Goal: Transaction & Acquisition: Book appointment/travel/reservation

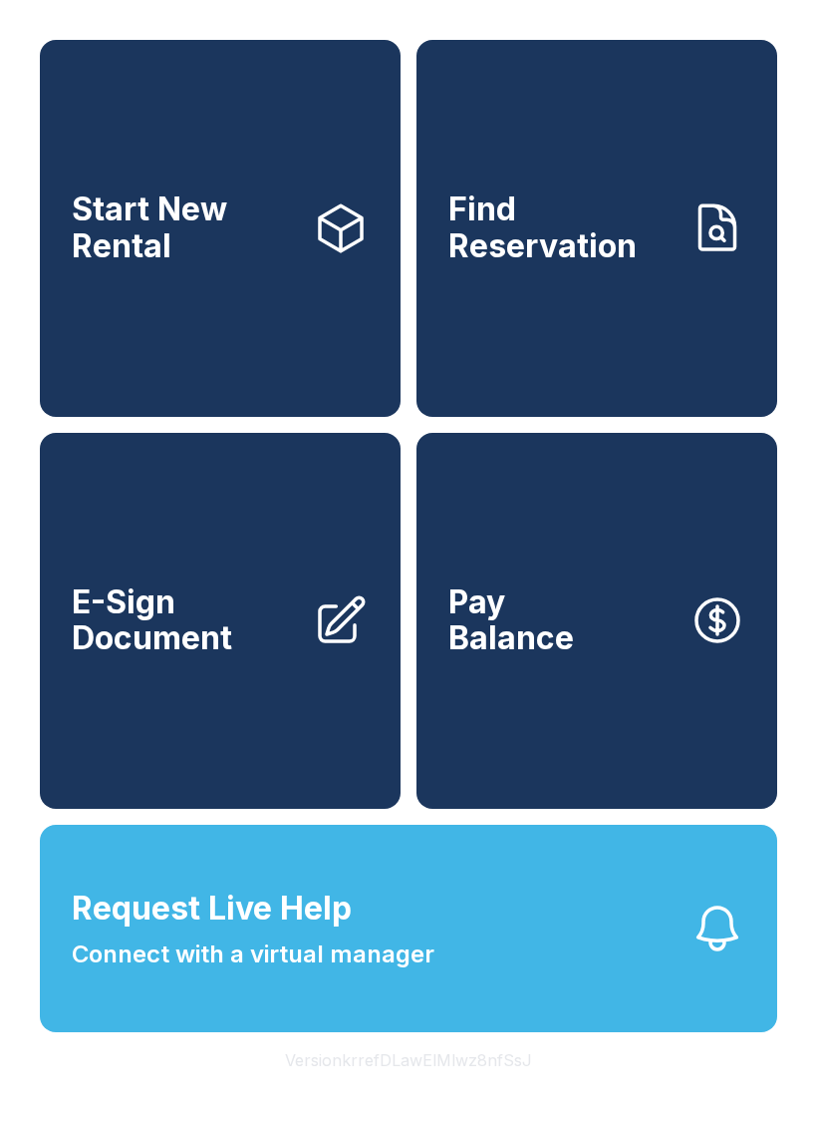
click at [476, 1088] on button "Version krrefDLawElMlwz8nfSsJ" at bounding box center [408, 1060] width 279 height 56
click at [459, 1088] on button "Version krrefDLawElMlwz8nfSsJ" at bounding box center [408, 1060] width 279 height 56
click at [453, 1088] on button "Version krrefDLawElMlwz8nfSsJ" at bounding box center [408, 1060] width 279 height 56
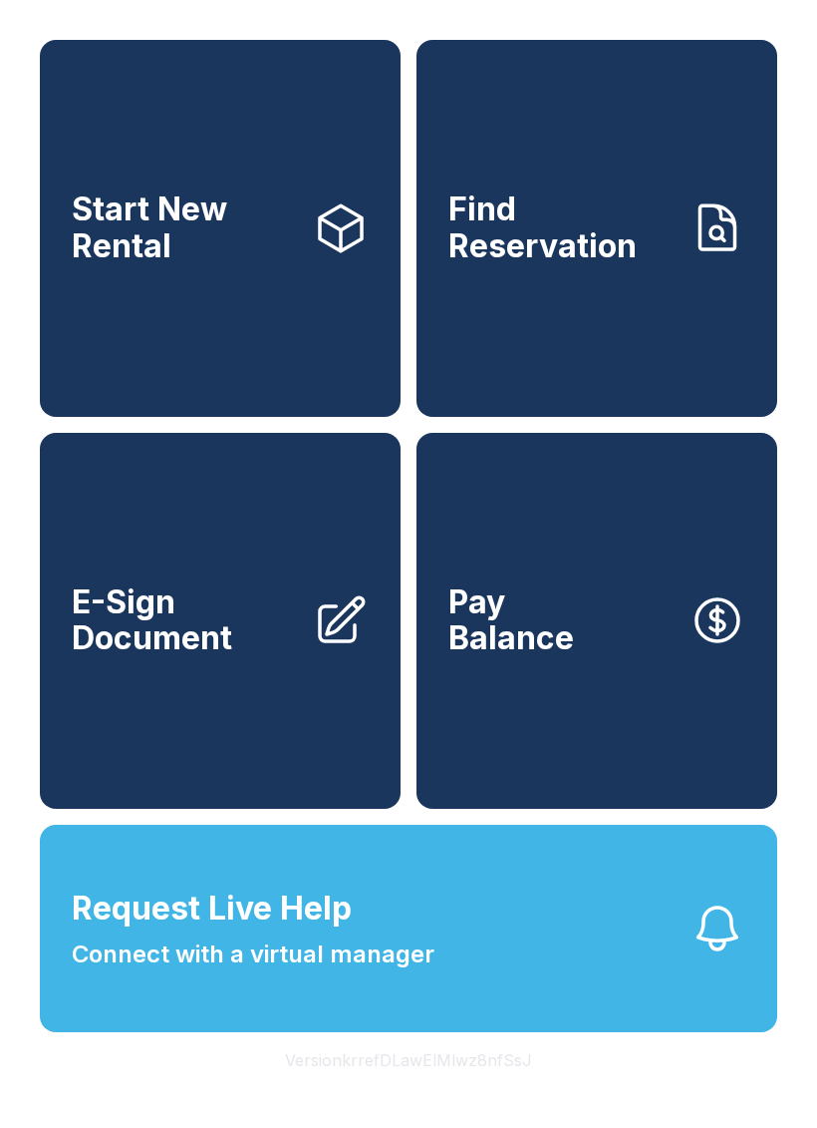
click at [453, 1088] on button "Version krrefDLawElMlwz8nfSsJ" at bounding box center [408, 1060] width 279 height 56
click at [451, 1088] on button "Version krrefDLawElMlwz8nfSsJ" at bounding box center [408, 1060] width 279 height 56
click at [447, 1088] on button "Version krrefDLawElMlwz8nfSsJ" at bounding box center [408, 1060] width 279 height 56
click at [446, 1088] on button "Version krrefDLawElMlwz8nfSsJ" at bounding box center [408, 1060] width 279 height 56
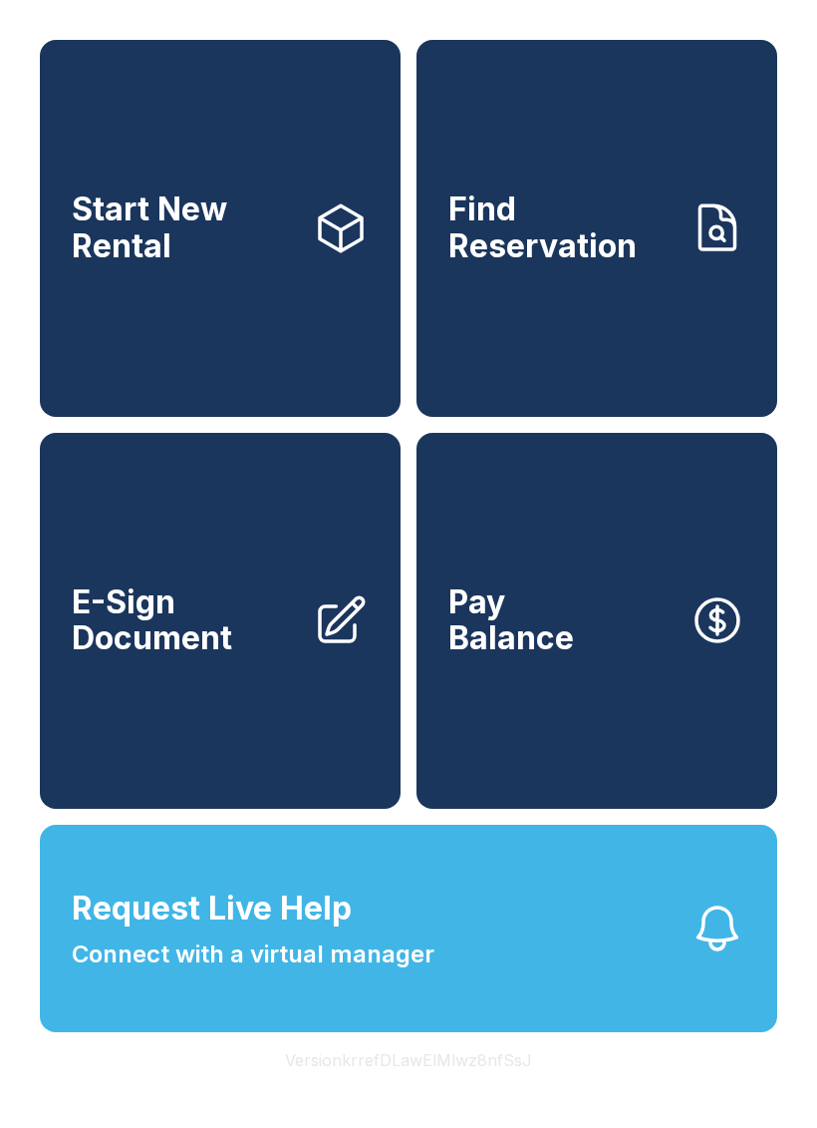
click at [453, 1088] on button "Version krrefDLawElMlwz8nfSsJ" at bounding box center [408, 1060] width 279 height 56
click at [452, 1088] on button "Version krrefDLawElMlwz8nfSsJ" at bounding box center [408, 1060] width 279 height 56
click at [457, 1088] on button "Version krrefDLawElMlwz8nfSsJ" at bounding box center [408, 1060] width 279 height 56
click at [456, 1088] on button "Version krrefDLawElMlwz8nfSsJ" at bounding box center [408, 1060] width 279 height 56
click at [455, 1088] on button "Version krrefDLawElMlwz8nfSsJ" at bounding box center [408, 1060] width 279 height 56
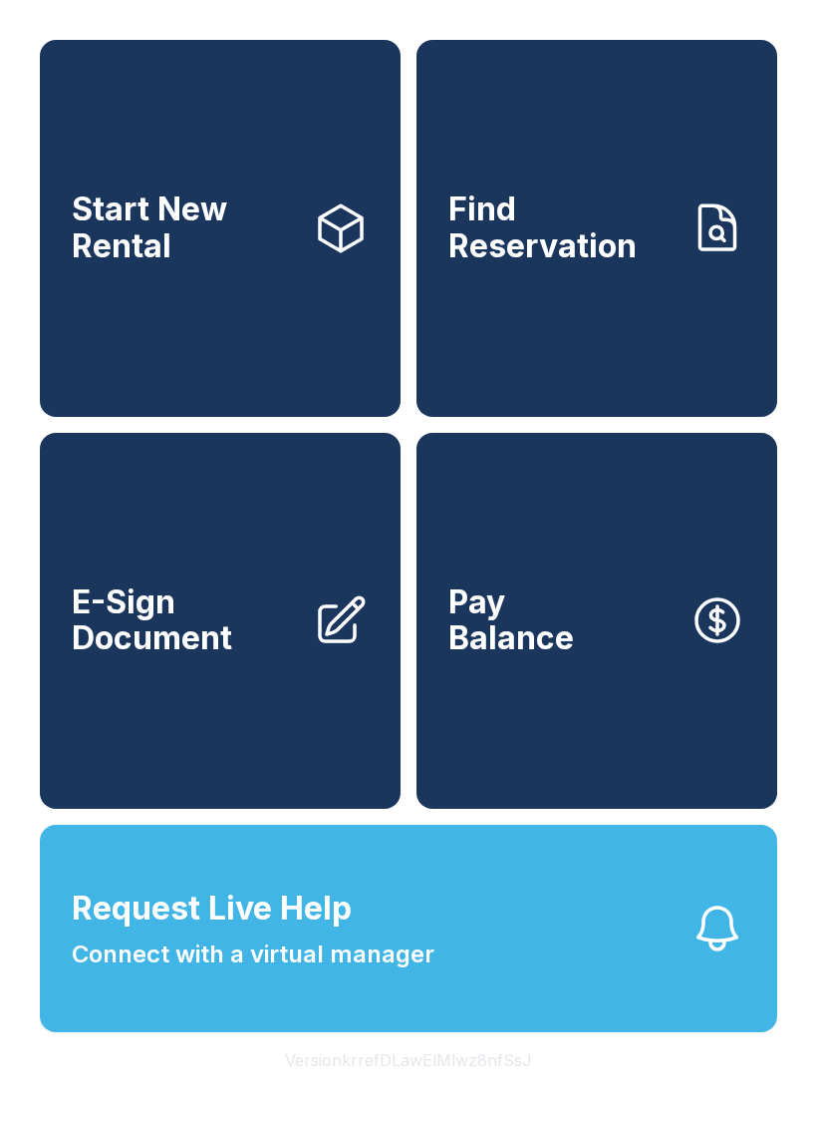
click at [455, 1088] on button "Version krrefDLawElMlwz8nfSsJ" at bounding box center [408, 1060] width 279 height 56
click at [208, 295] on link "Start New Rental" at bounding box center [220, 228] width 361 height 377
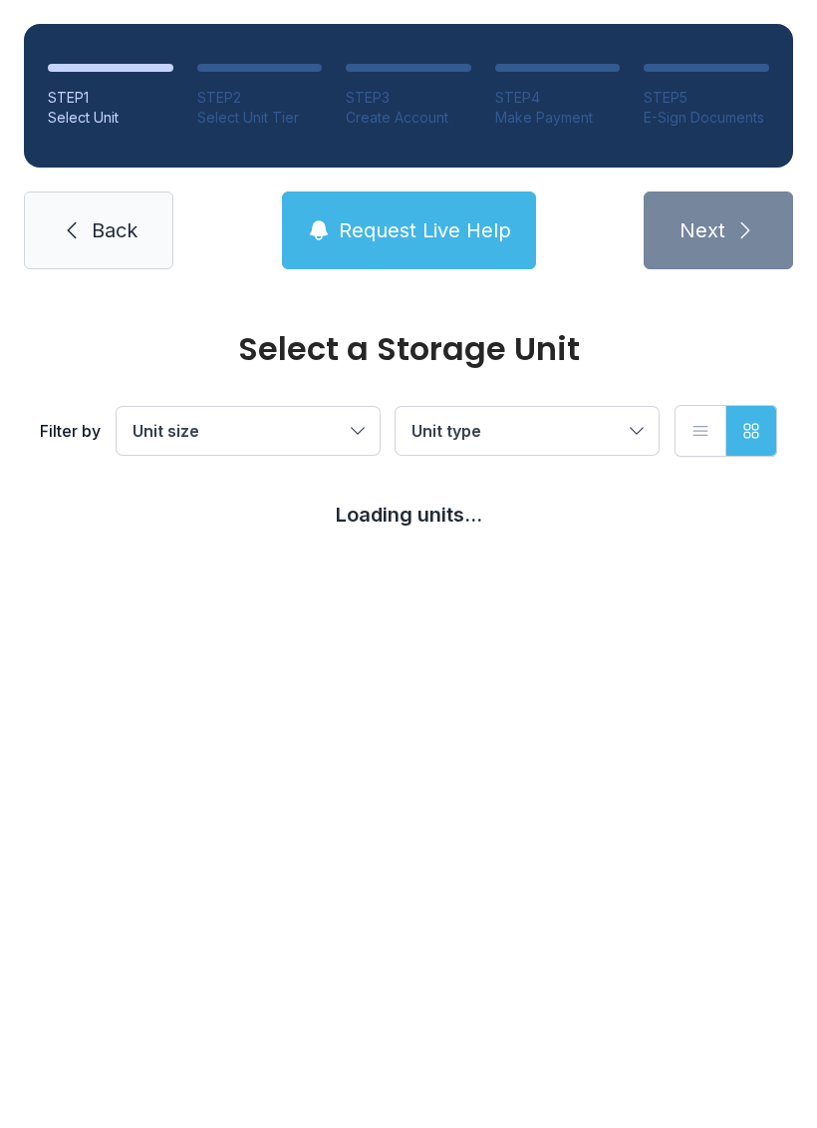
click at [127, 224] on span "Back" at bounding box center [115, 230] width 46 height 28
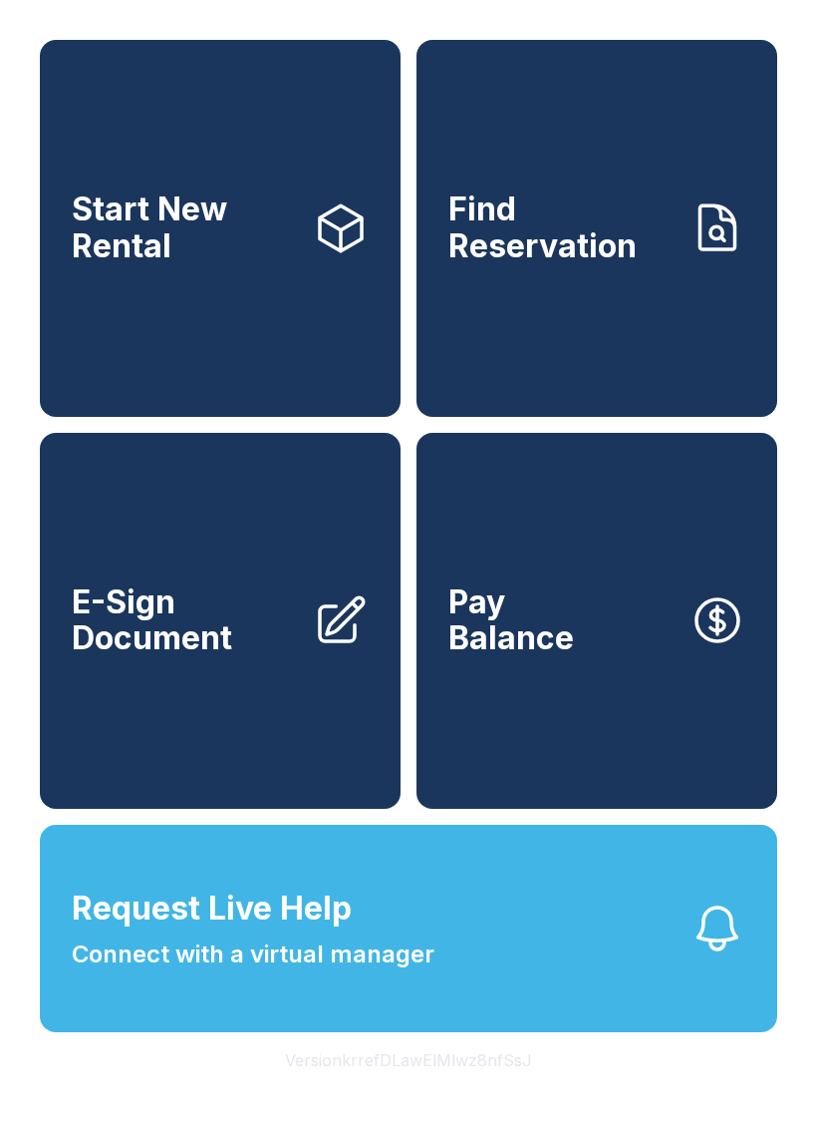
click at [645, 304] on link "Find Reservation" at bounding box center [597, 228] width 361 height 377
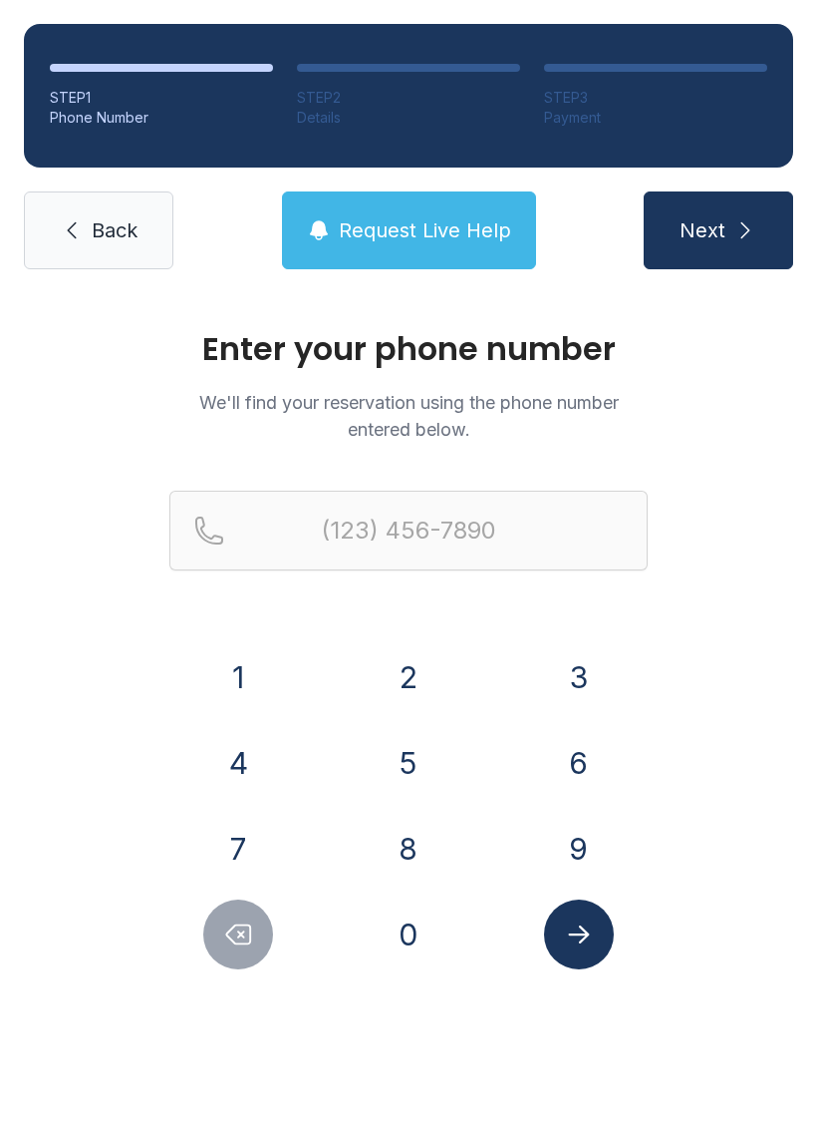
click at [113, 225] on span "Back" at bounding box center [115, 230] width 46 height 28
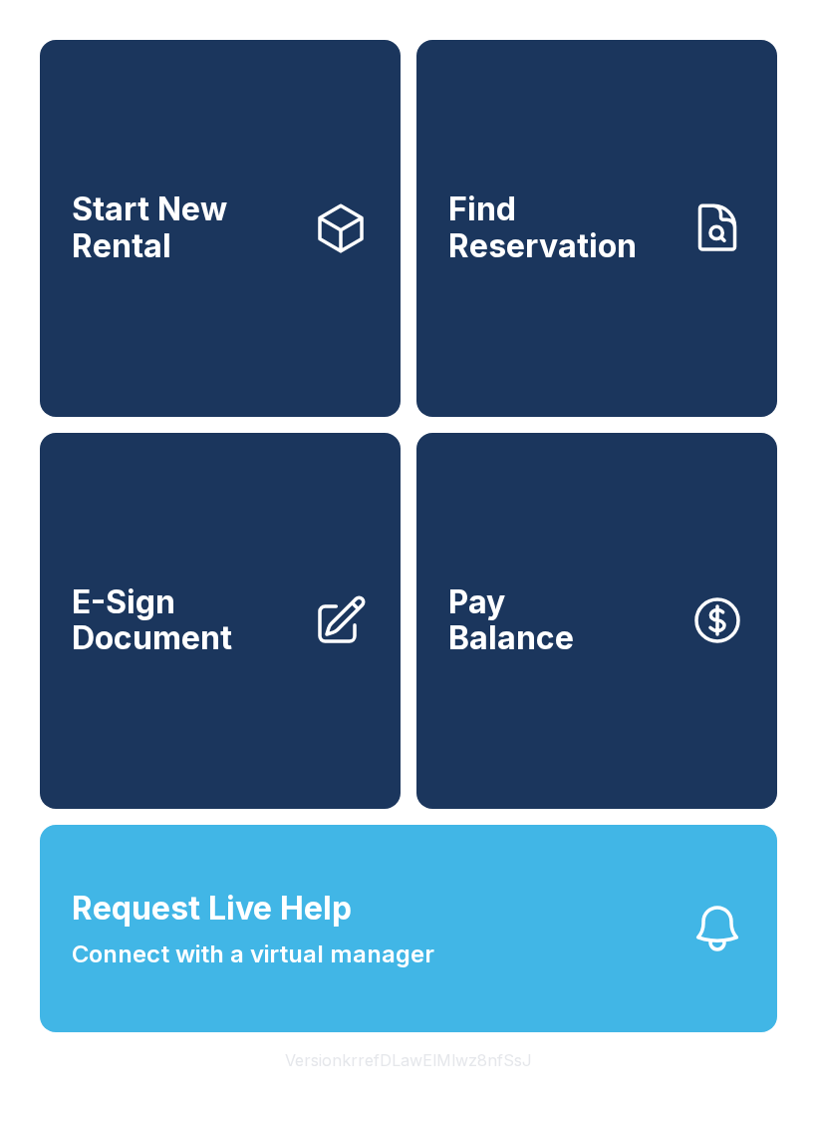
click at [271, 707] on link "E-Sign Document" at bounding box center [220, 621] width 361 height 377
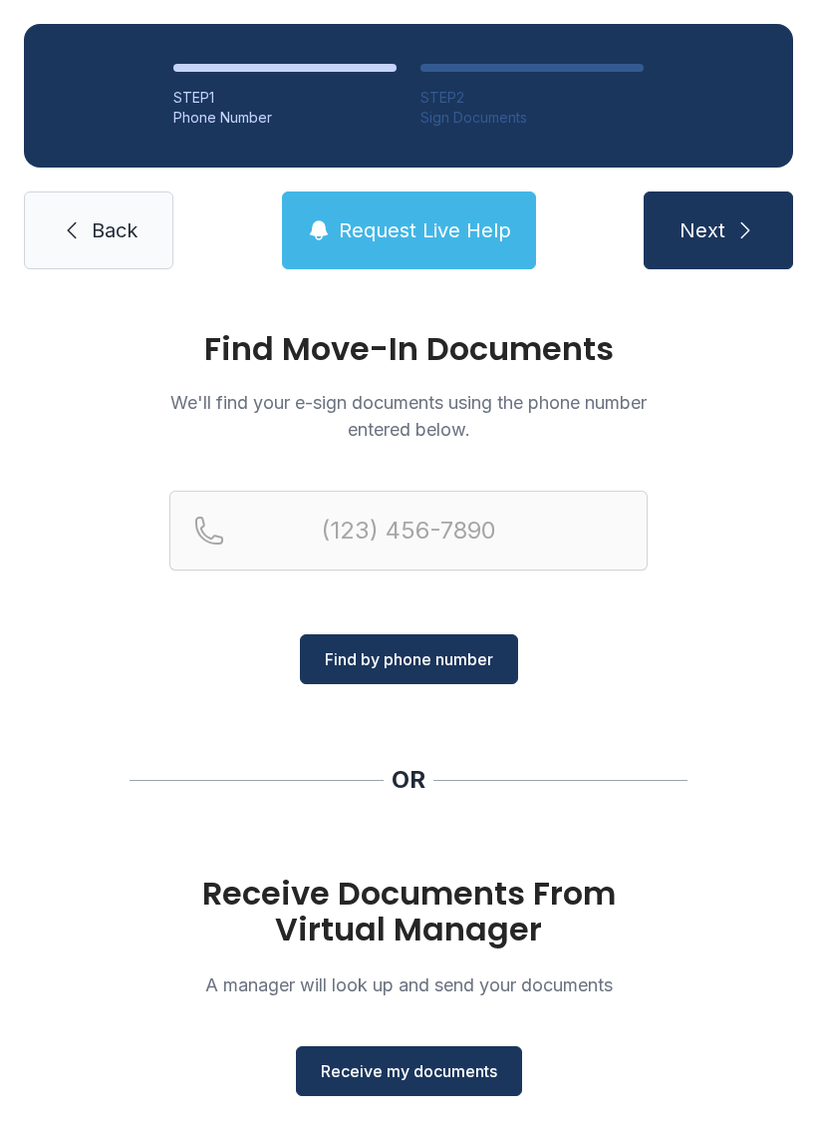
click at [129, 222] on span "Back" at bounding box center [115, 230] width 46 height 28
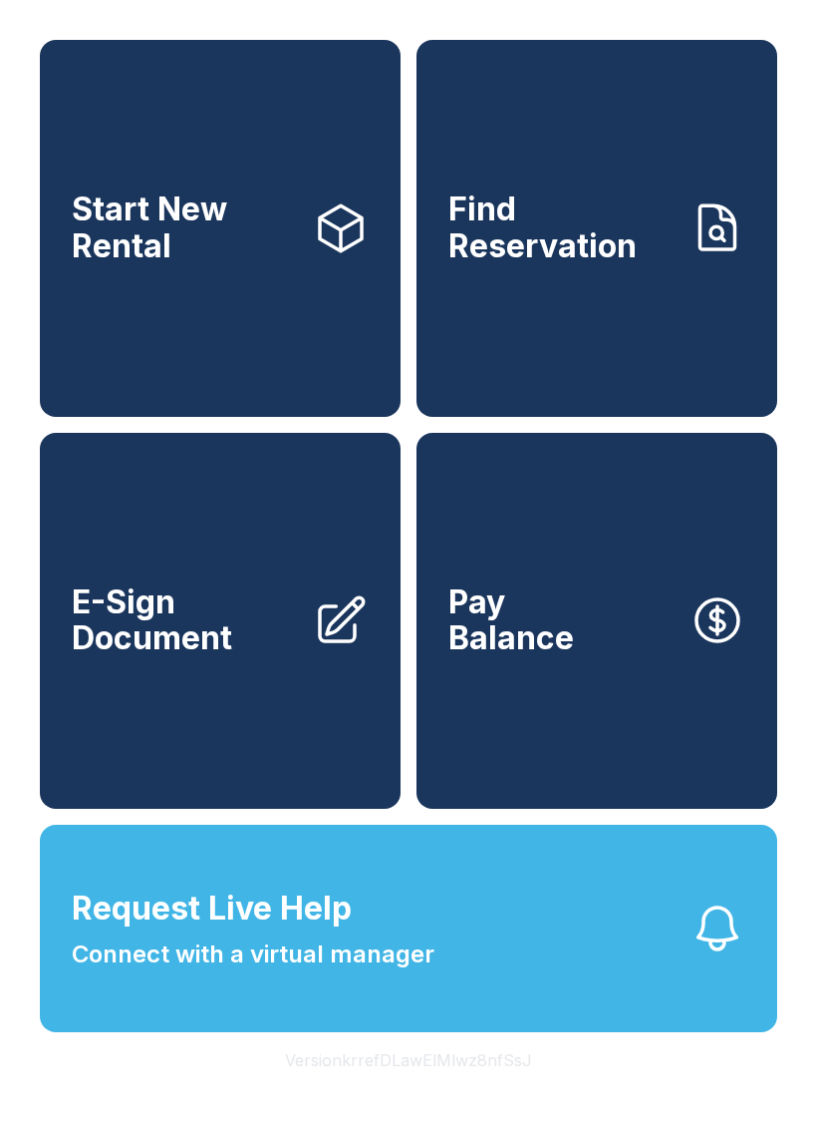
click at [599, 737] on button "Pay Balance" at bounding box center [597, 621] width 361 height 377
click at [776, 136] on link "Find Reservation" at bounding box center [597, 228] width 361 height 377
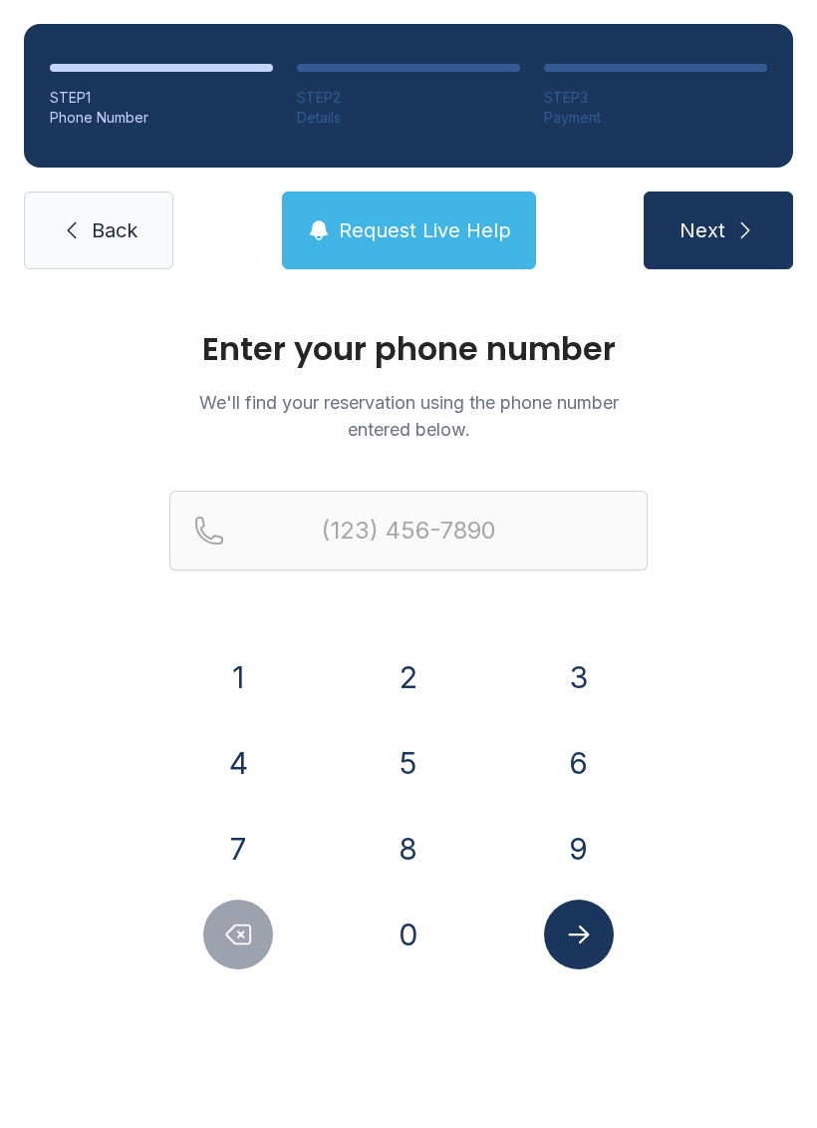
click at [87, 196] on link "Back" at bounding box center [99, 230] width 150 height 78
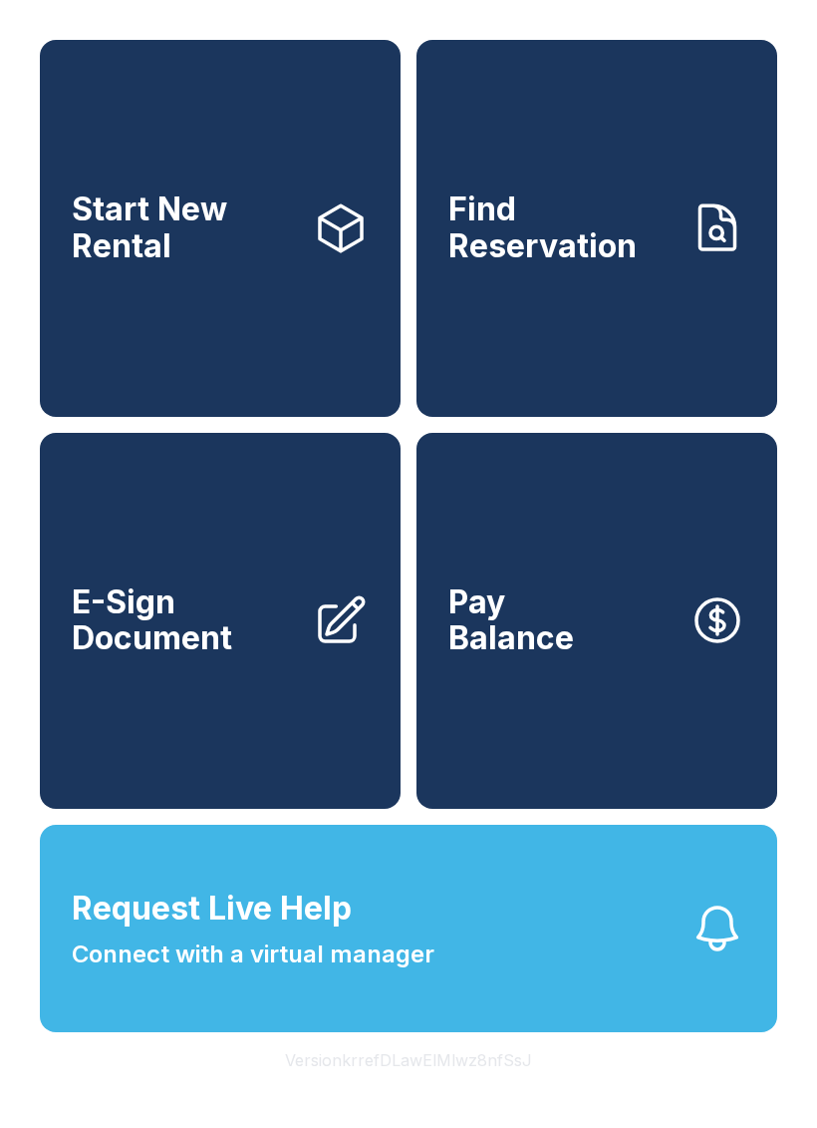
click at [221, 972] on span "Connect with a virtual manager" at bounding box center [253, 954] width 363 height 36
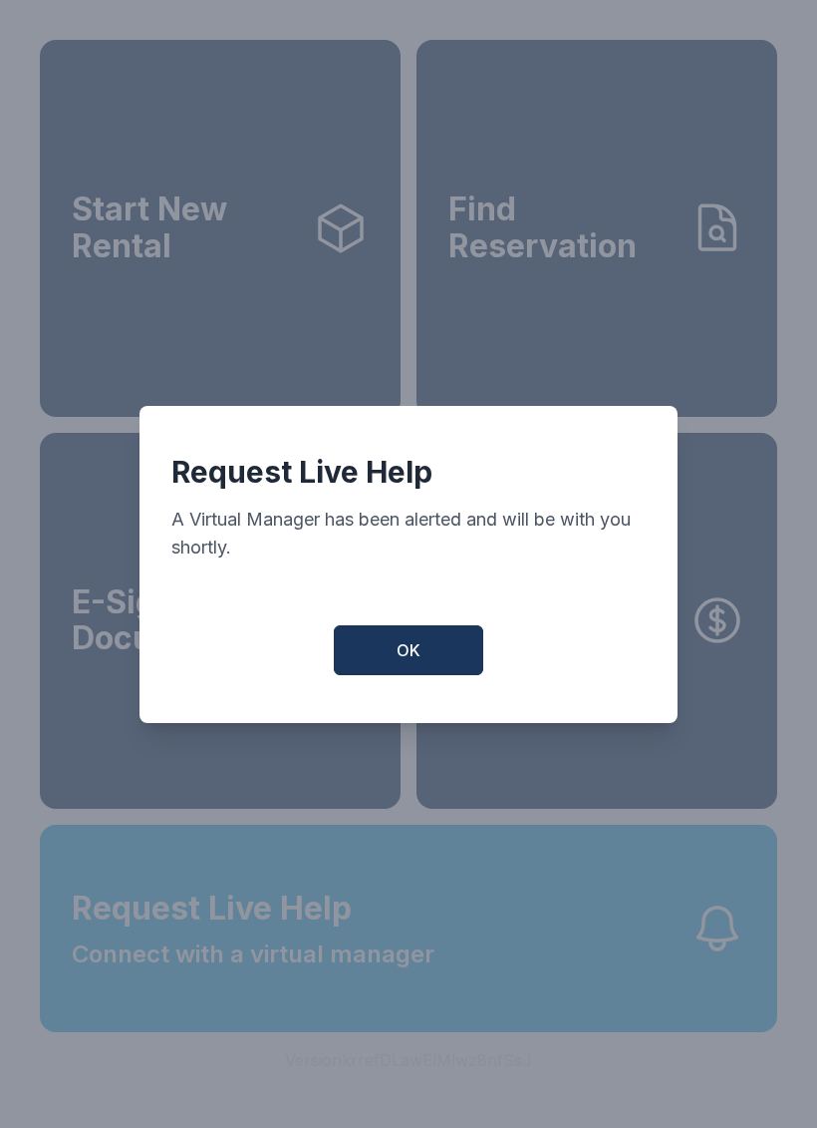
click at [411, 652] on span "OK" at bounding box center [409, 650] width 24 height 24
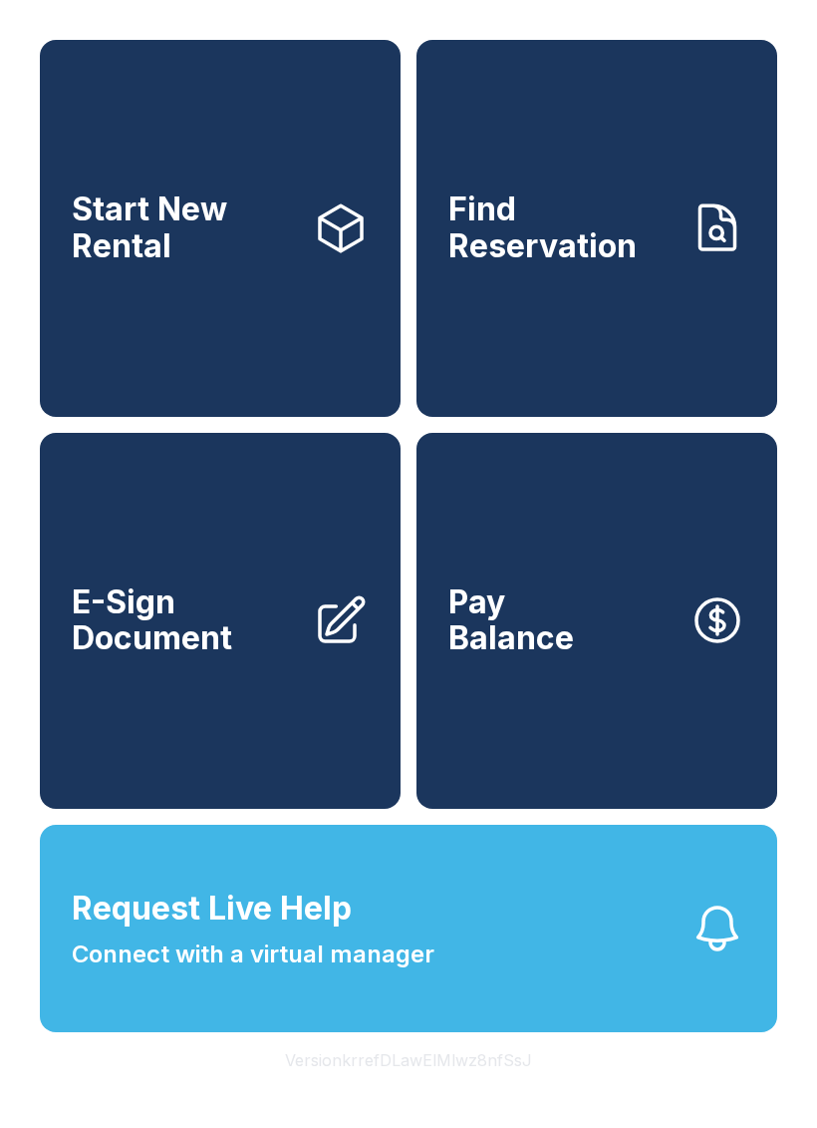
click at [396, 1088] on button "Version krrefDLawElMlwz8nfSsJ" at bounding box center [408, 1060] width 279 height 56
click at [395, 1088] on button "Version krrefDLawElMlwz8nfSsJ" at bounding box center [408, 1060] width 279 height 56
click at [387, 1088] on button "Version krrefDLawElMlwz8nfSsJ" at bounding box center [408, 1060] width 279 height 56
click at [385, 1088] on button "Version krrefDLawElMlwz8nfSsJ" at bounding box center [408, 1060] width 279 height 56
click at [384, 1088] on button "Version krrefDLawElMlwz8nfSsJ" at bounding box center [408, 1060] width 279 height 56
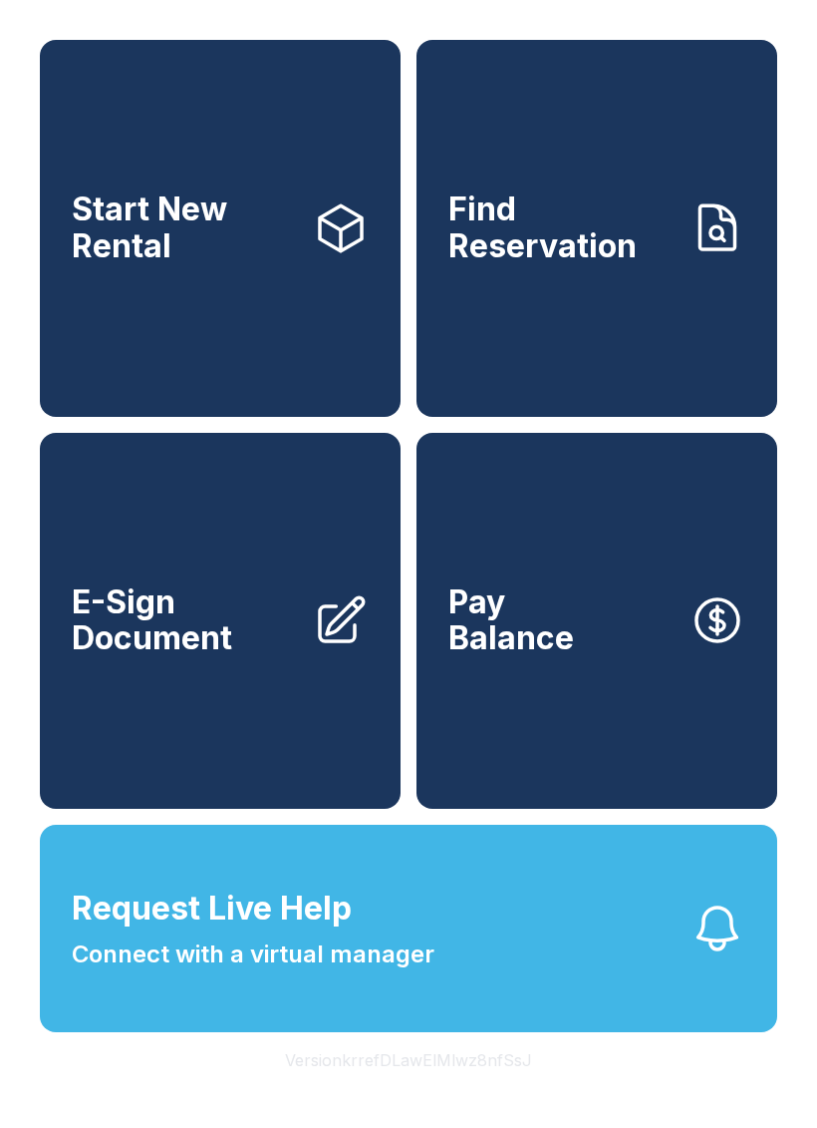
click at [383, 1088] on button "Version krrefDLawElMlwz8nfSsJ" at bounding box center [408, 1060] width 279 height 56
click at [214, 260] on span "Start New Rental" at bounding box center [184, 227] width 225 height 73
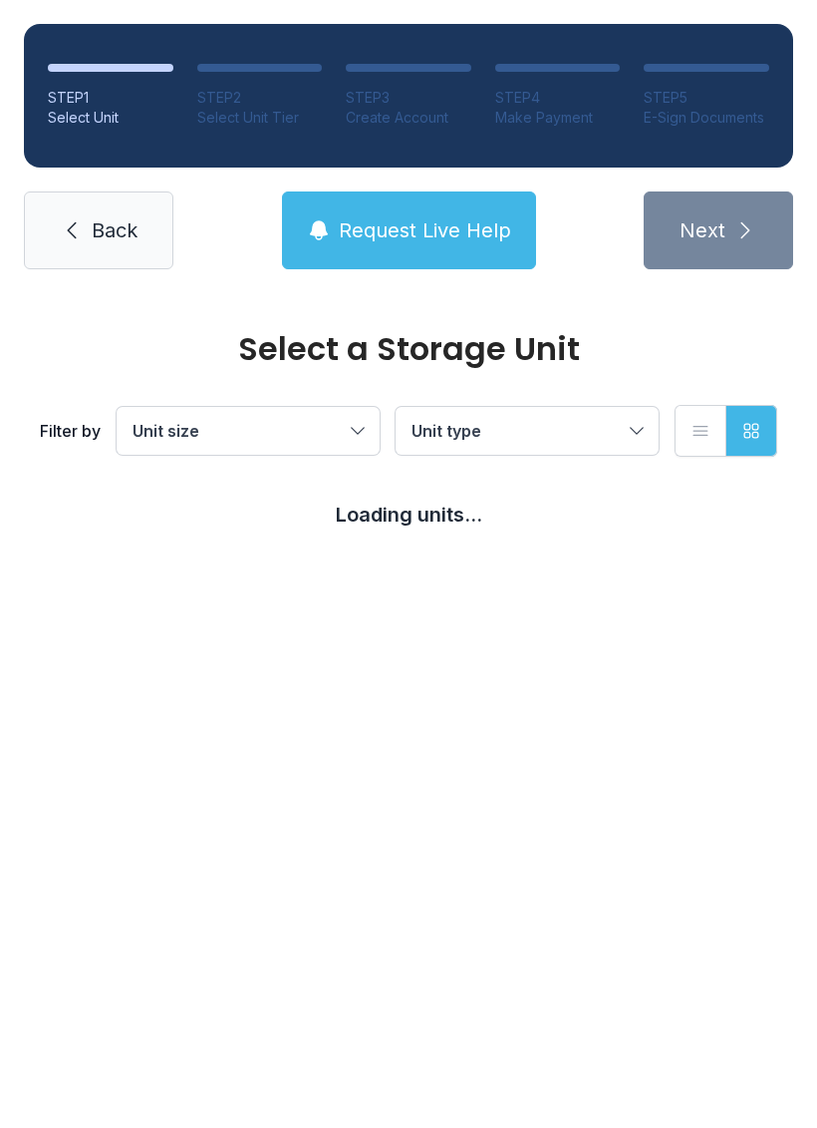
click at [84, 224] on link "Back" at bounding box center [99, 230] width 150 height 78
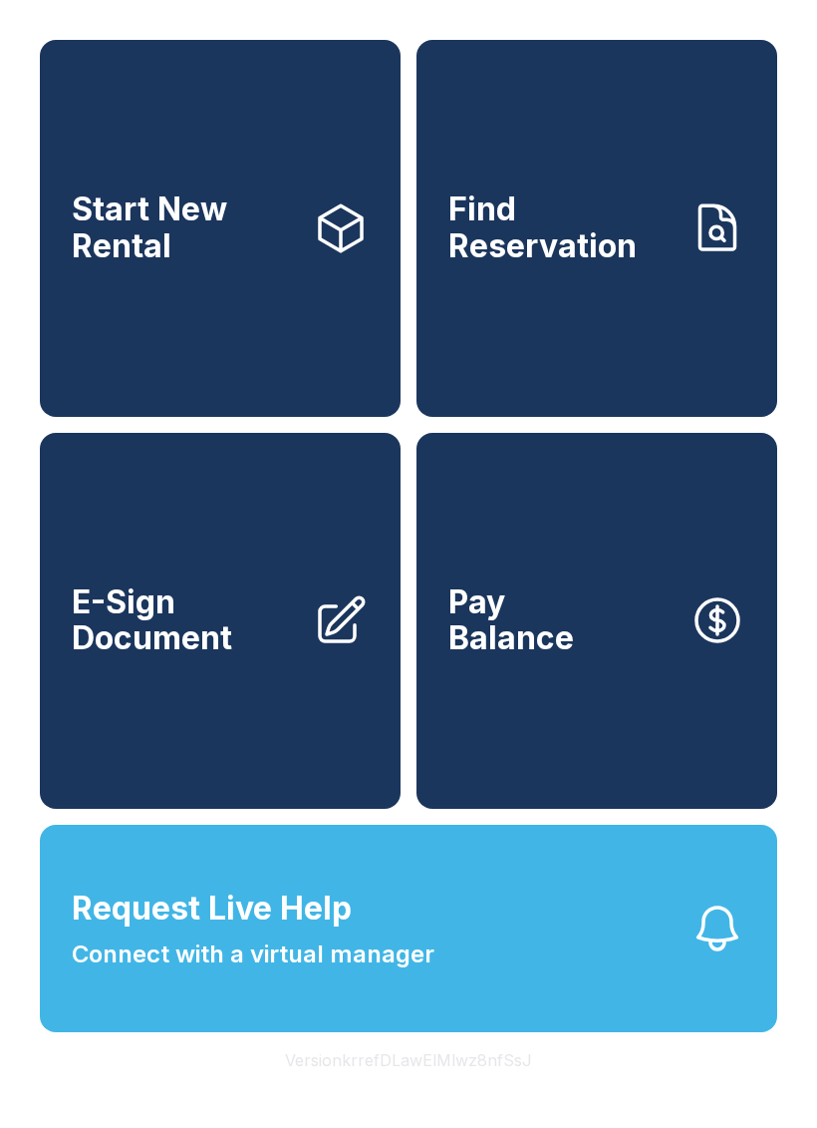
click at [212, 323] on link "Start New Rental" at bounding box center [220, 228] width 361 height 377
click at [521, 243] on span "Find Reservation" at bounding box center [561, 227] width 225 height 73
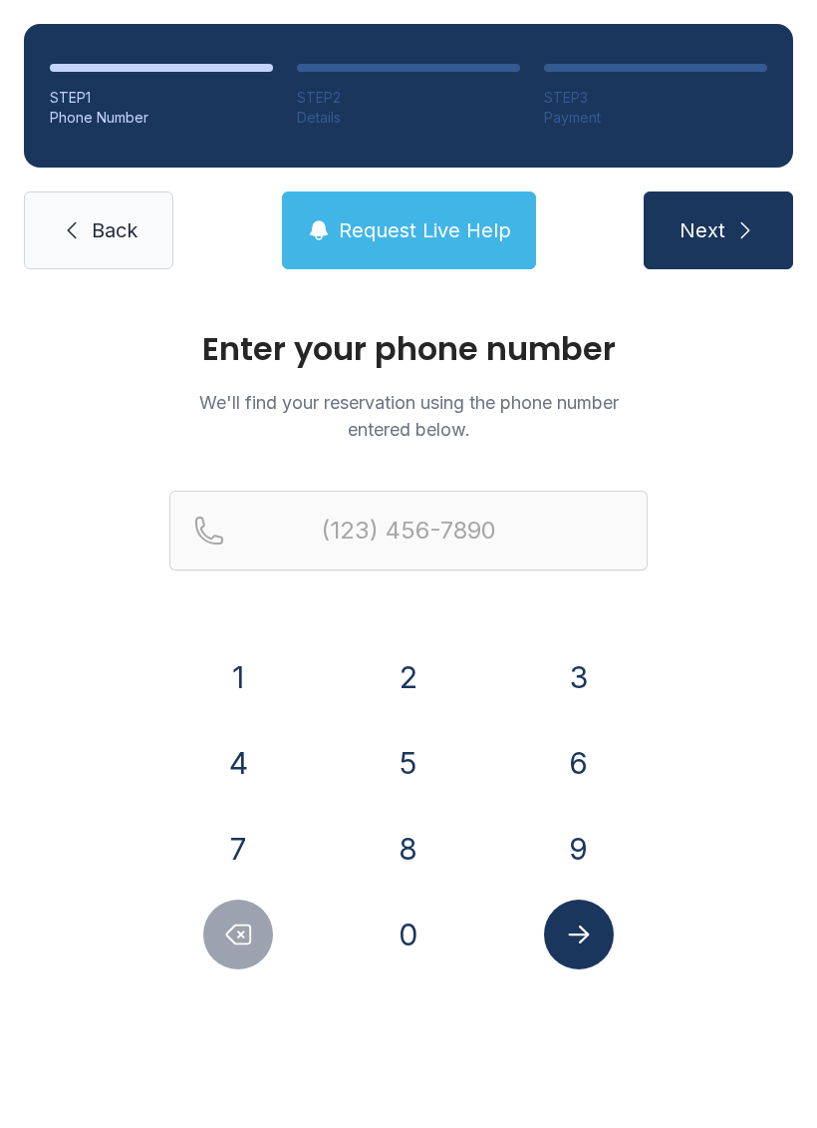
click at [85, 239] on link "Back" at bounding box center [99, 230] width 150 height 78
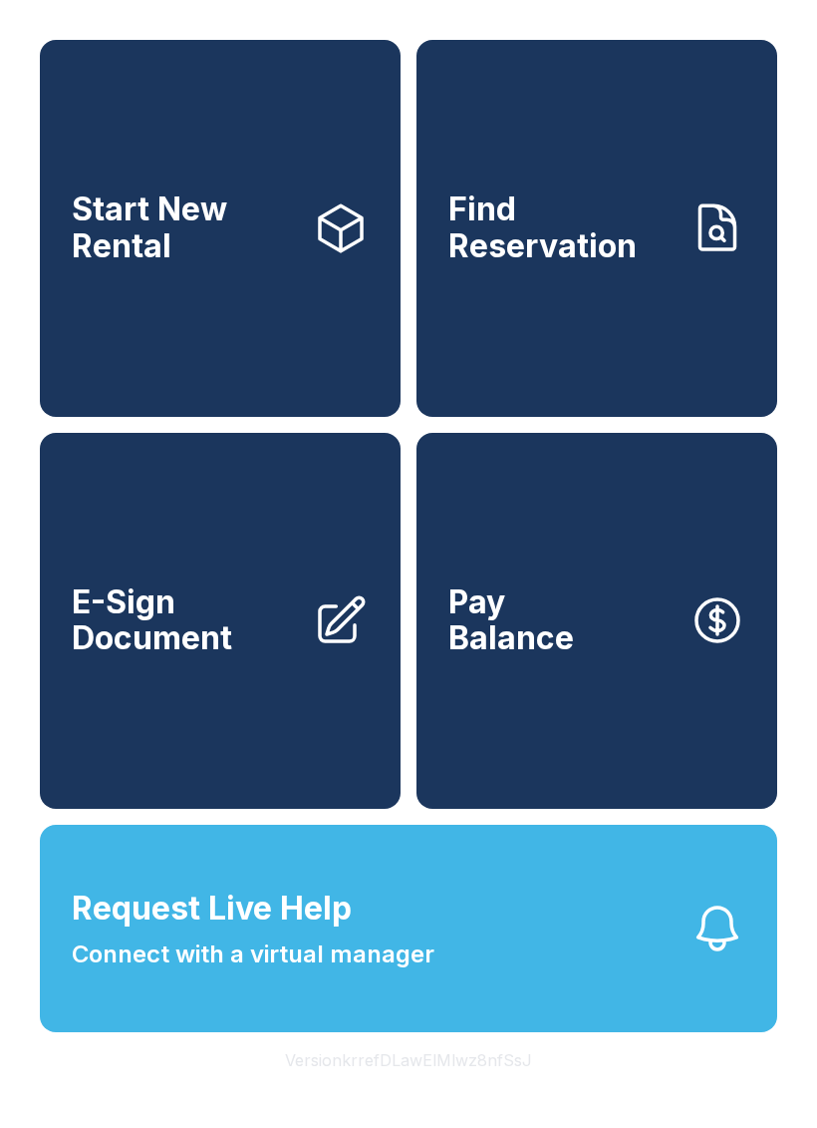
click at [197, 222] on span "Start New Rental" at bounding box center [184, 227] width 225 height 73
click at [218, 244] on span "Start New Rental" at bounding box center [184, 227] width 225 height 73
